Goal: Information Seeking & Learning: Learn about a topic

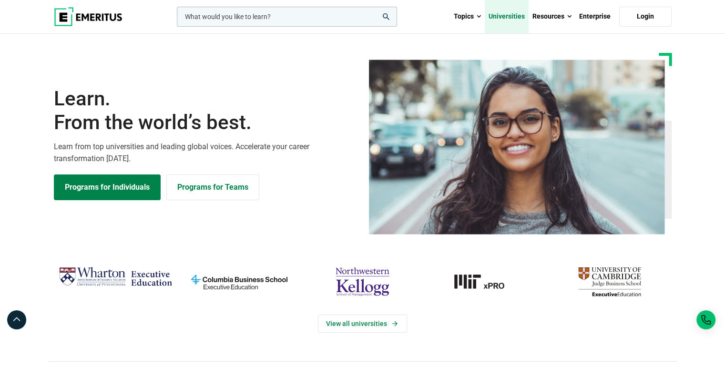
click at [522, 17] on link "Universities" at bounding box center [507, 16] width 44 height 33
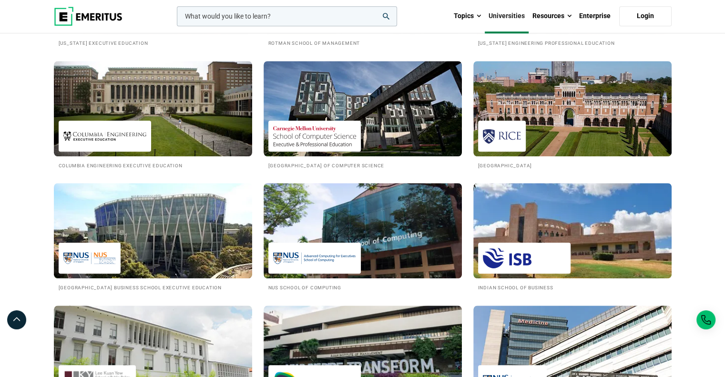
scroll to position [775, 0]
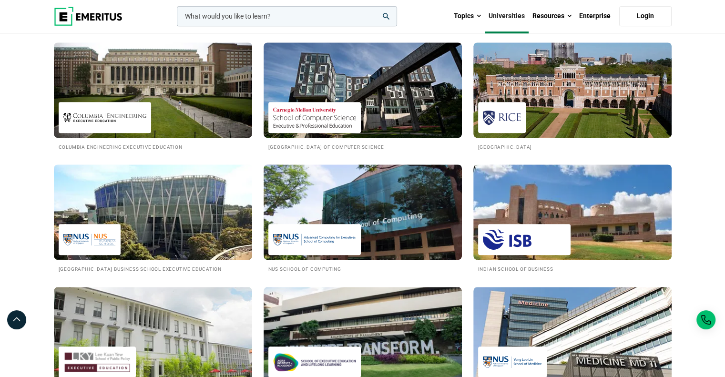
drag, startPoint x: 731, startPoint y: 53, endPoint x: 731, endPoint y: 163, distance: 109.6
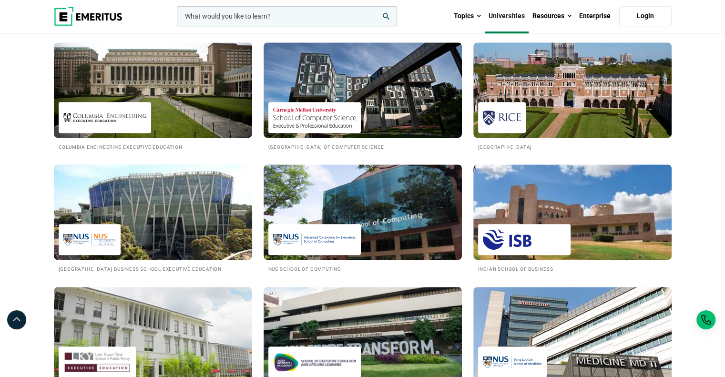
click at [208, 270] on h2 "[GEOGRAPHIC_DATA] Business School Executive Education" at bounding box center [153, 268] width 189 height 8
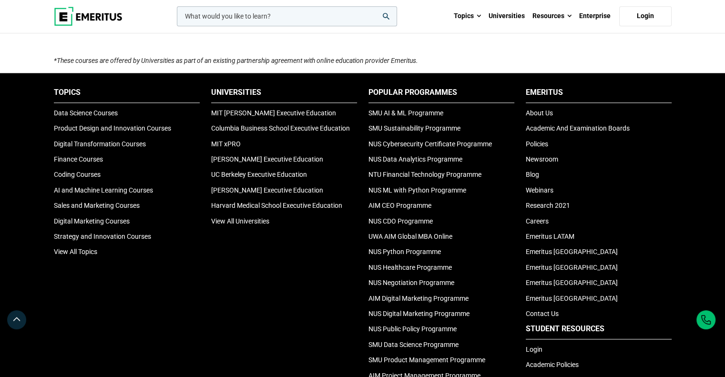
scroll to position [875, 0]
